Goal: Information Seeking & Learning: Understand process/instructions

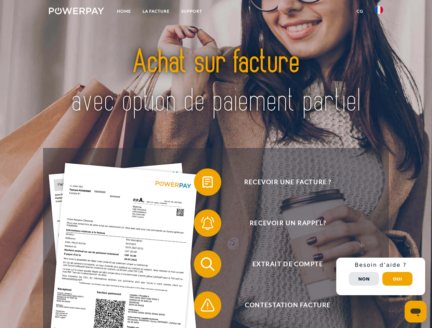
click at [76, 12] on img at bounding box center [76, 11] width 55 height 7
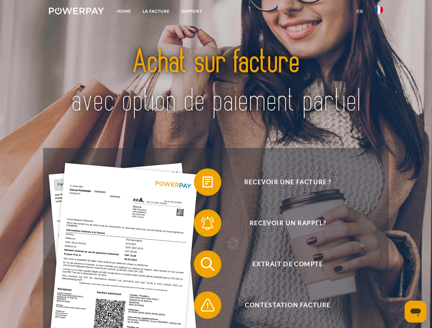
click at [379, 12] on img at bounding box center [379, 10] width 8 height 8
click at [360, 11] on link "CG" at bounding box center [360, 11] width 18 height 12
click at [202, 184] on span at bounding box center [197, 182] width 34 height 34
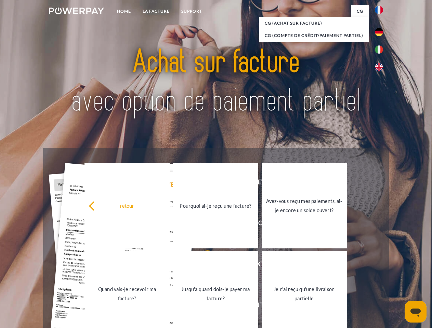
click at [202, 225] on link "Pourquoi ai-je reçu une facture?" at bounding box center [215, 205] width 85 height 85
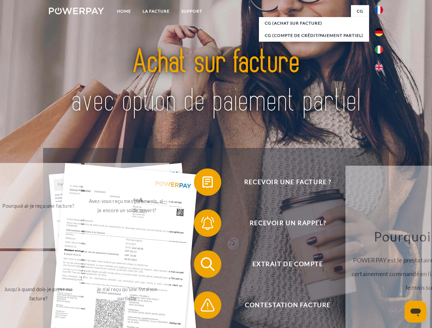
click at [202, 266] on div "Recevoir une facture ? Recevoir un rappel? Extrait de compte retour" at bounding box center [215, 285] width 345 height 274
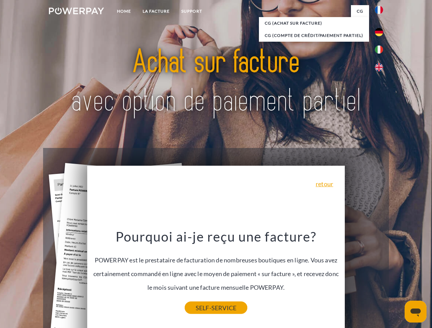
click at [202, 307] on link "SELF-SERVICE" at bounding box center [216, 308] width 63 height 12
click at [381, 277] on div "Recevoir une facture ? Recevoir un rappel? Extrait de compte retour" at bounding box center [215, 285] width 345 height 274
click at [364, 278] on span "Extrait de compte" at bounding box center [288, 264] width 168 height 27
click at [397, 279] on header "Home LA FACTURE Support" at bounding box center [216, 236] width 432 height 472
